Goal: Task Accomplishment & Management: Manage account settings

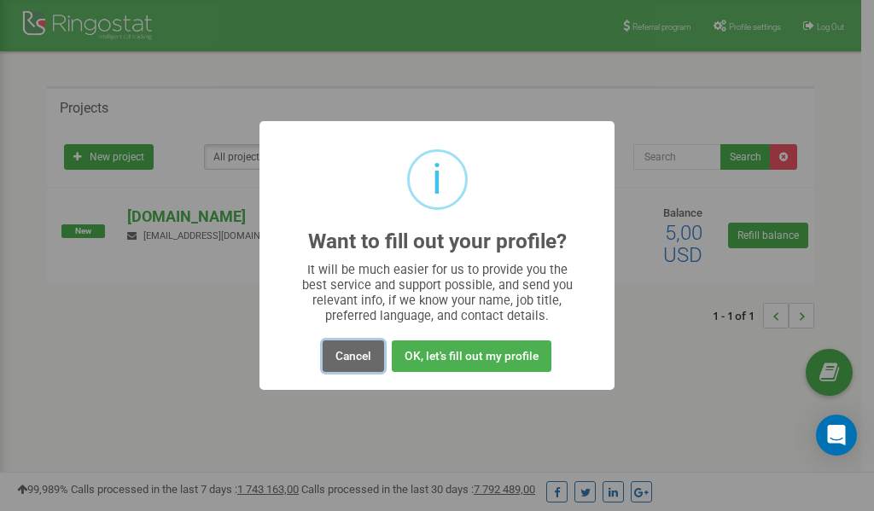
click at [347, 362] on button "Cancel" at bounding box center [353, 357] width 61 height 32
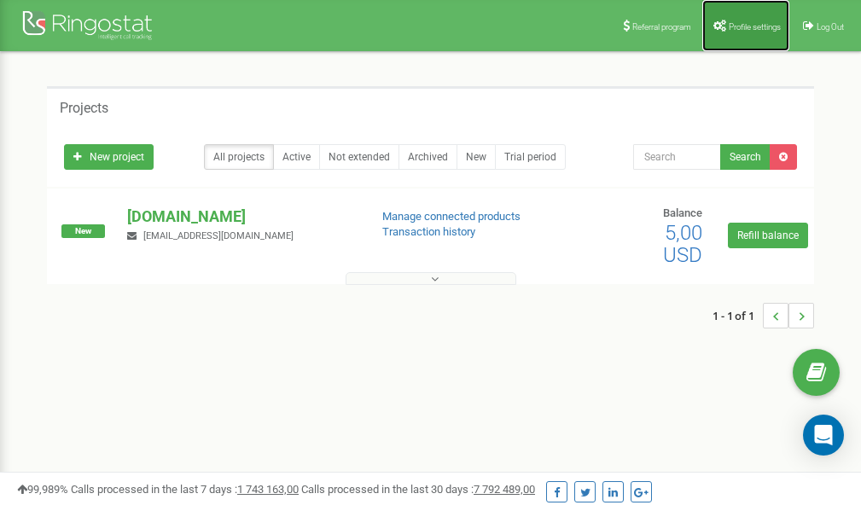
click at [747, 20] on link "Profile settings" at bounding box center [746, 25] width 87 height 51
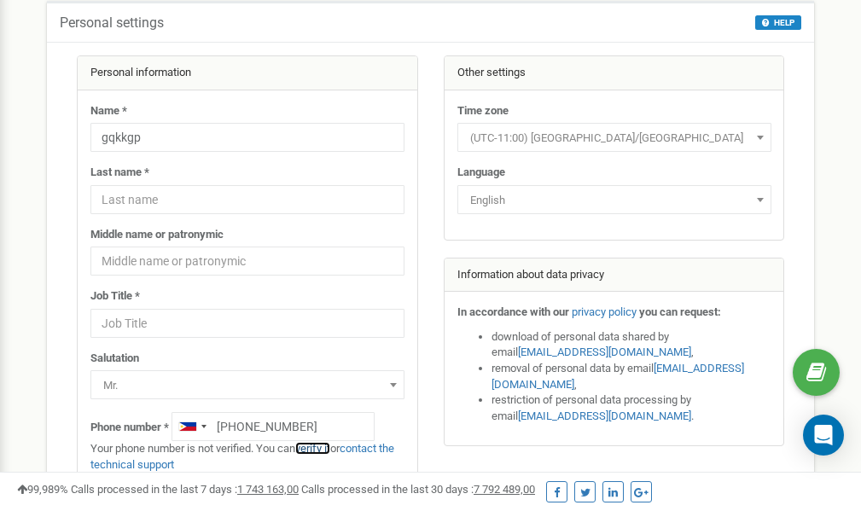
click at [315, 449] on link "verify it" at bounding box center [312, 448] width 35 height 13
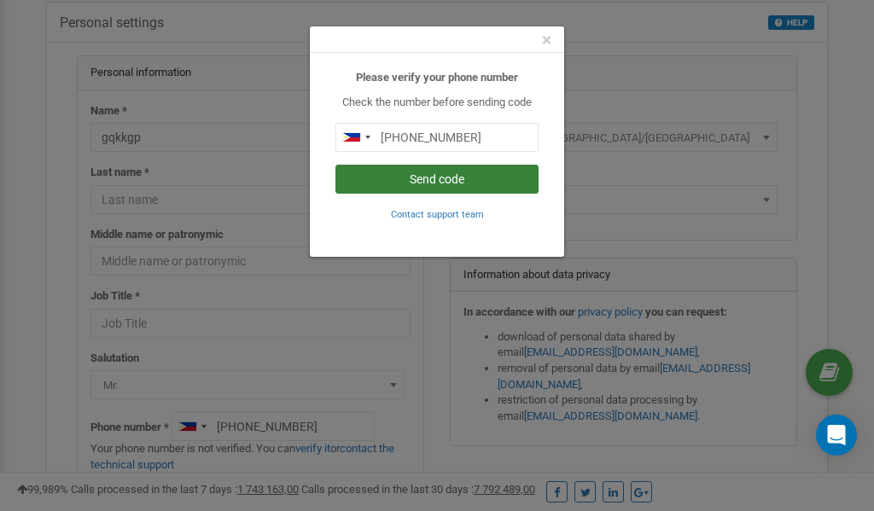
click at [422, 182] on button "Send code" at bounding box center [437, 179] width 203 height 29
